Goal: Find specific page/section: Find specific page/section

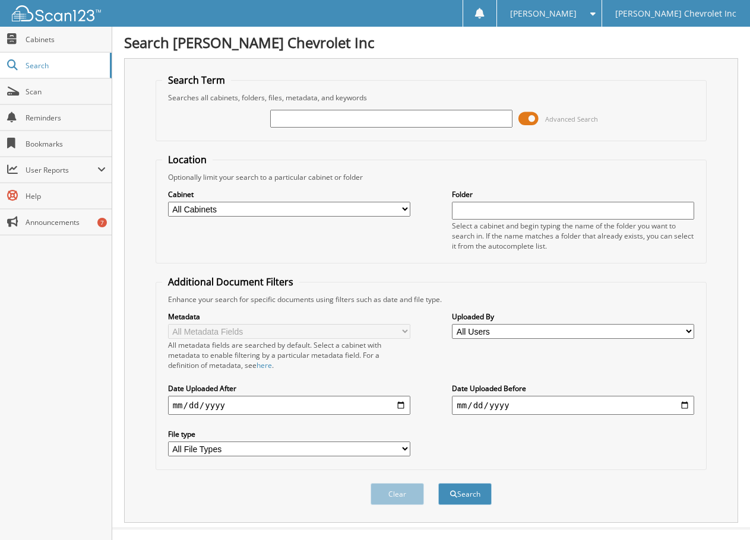
drag, startPoint x: 307, startPoint y: 110, endPoint x: 309, endPoint y: 121, distance: 10.8
click at [307, 110] on input "text" at bounding box center [391, 119] width 242 height 18
click at [309, 121] on input "text" at bounding box center [391, 119] width 242 height 18
type input "nn160692"
click at [438, 483] on button "Search" at bounding box center [464, 494] width 53 height 22
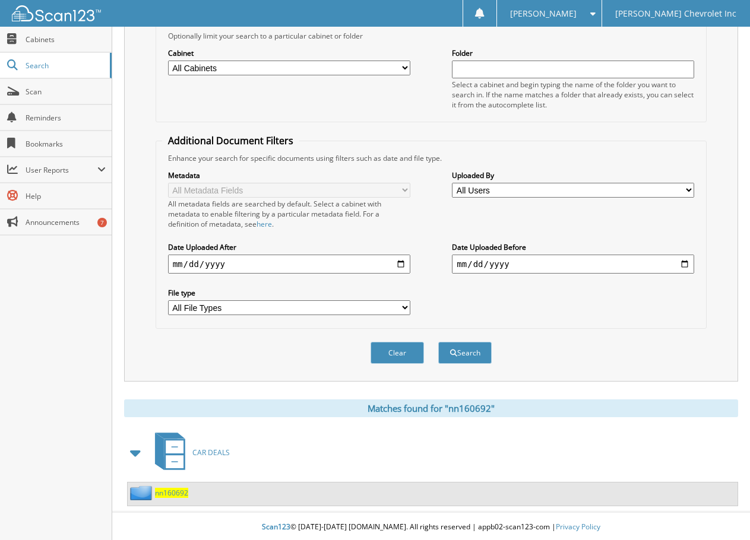
scroll to position [144, 0]
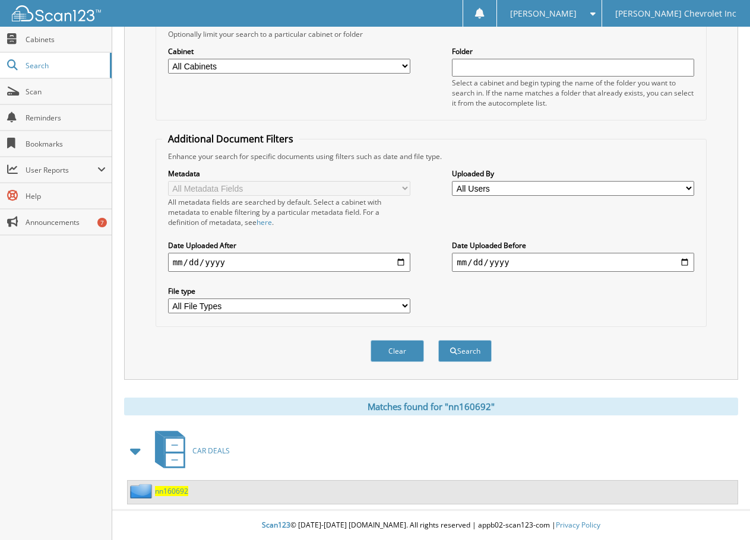
click at [172, 491] on span "nn160692" at bounding box center [171, 491] width 33 height 10
